Goal: Find specific page/section: Find specific page/section

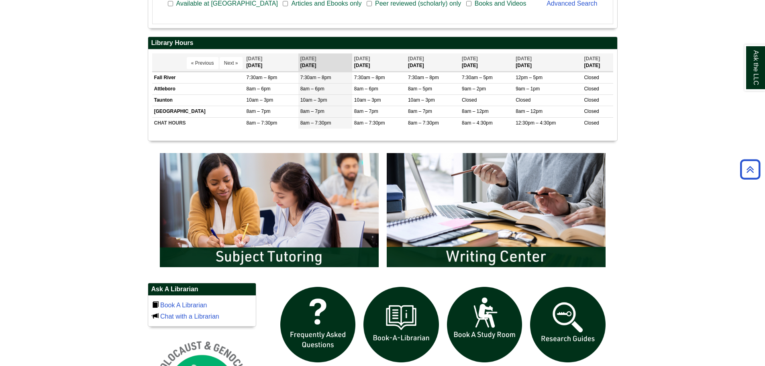
scroll to position [361, 0]
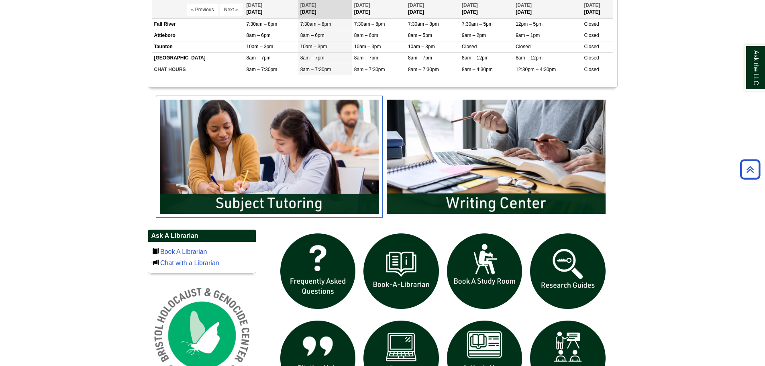
click at [287, 199] on img "slideshow" at bounding box center [269, 157] width 227 height 122
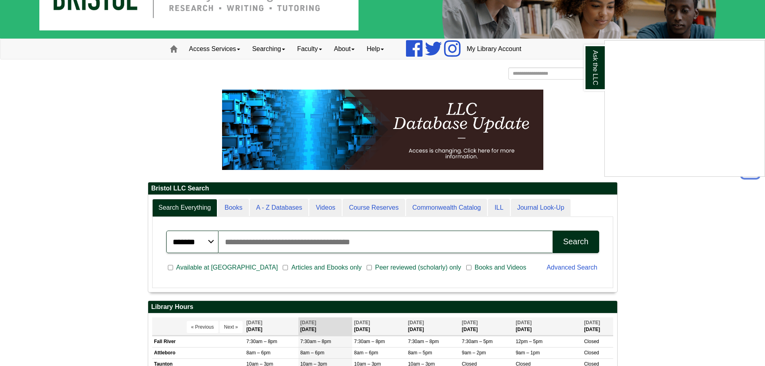
scroll to position [0, 0]
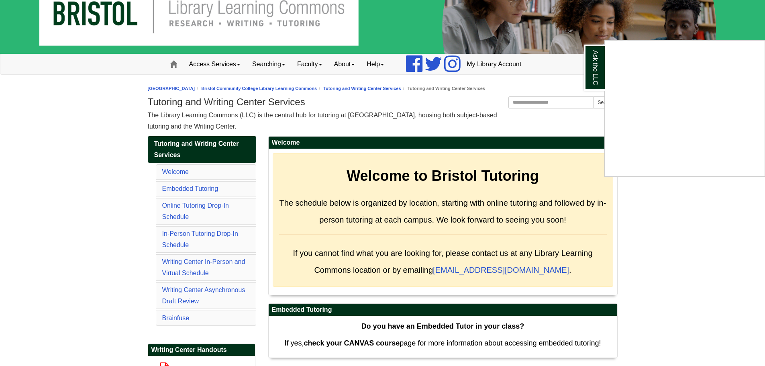
scroll to position [40, 0]
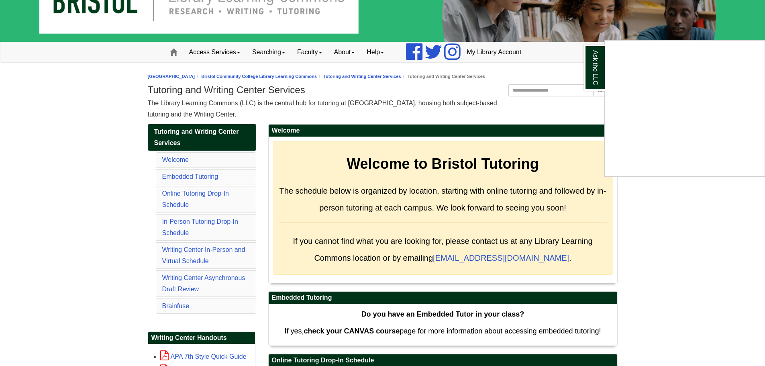
click at [179, 276] on div "Ask the LLC" at bounding box center [382, 183] width 765 height 366
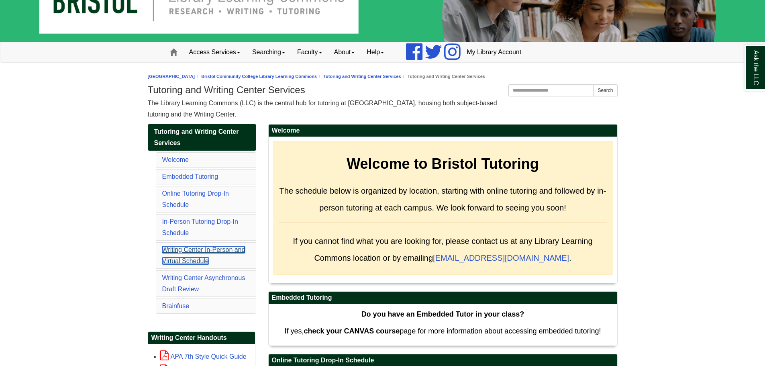
click at [181, 249] on link "Writing Center In-Person and Virtual Schedule" at bounding box center [203, 255] width 83 height 18
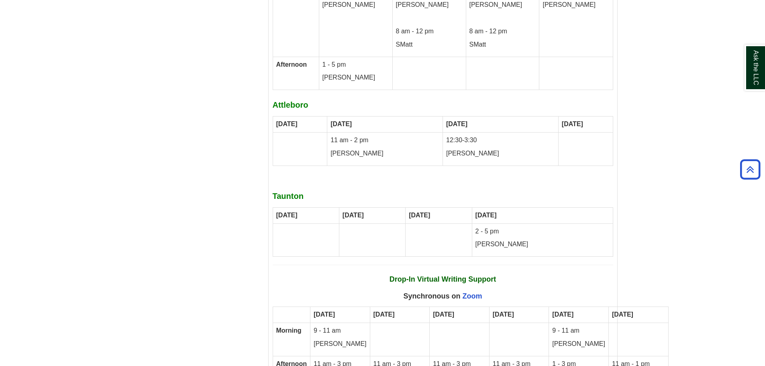
scroll to position [4134, 0]
